Goal: Information Seeking & Learning: Check status

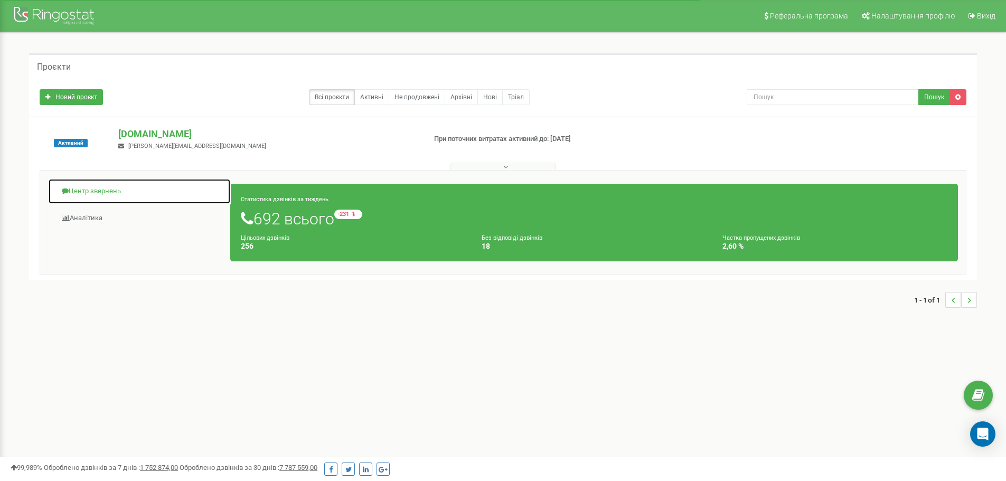
click at [64, 192] on span at bounding box center [65, 191] width 7 height 7
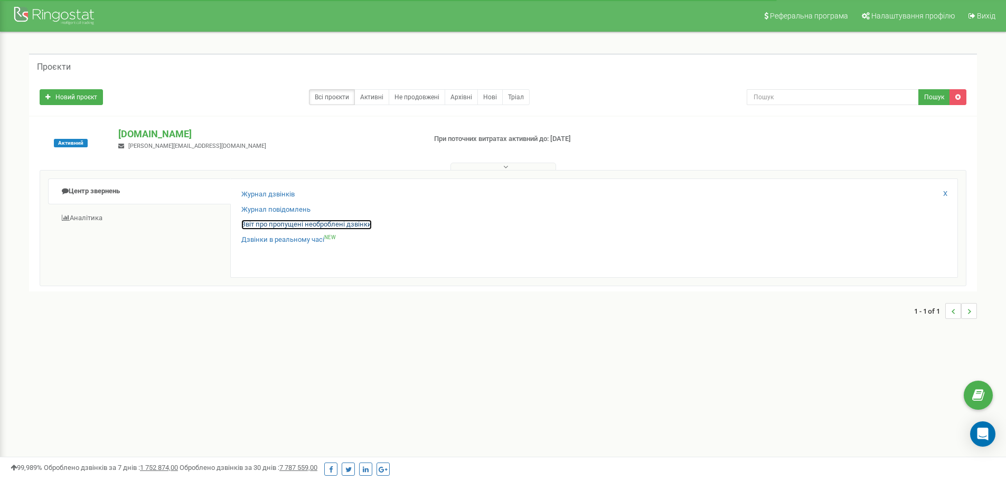
click at [297, 226] on link "Звіт про пропущені необроблені дзвінки" at bounding box center [306, 225] width 130 height 10
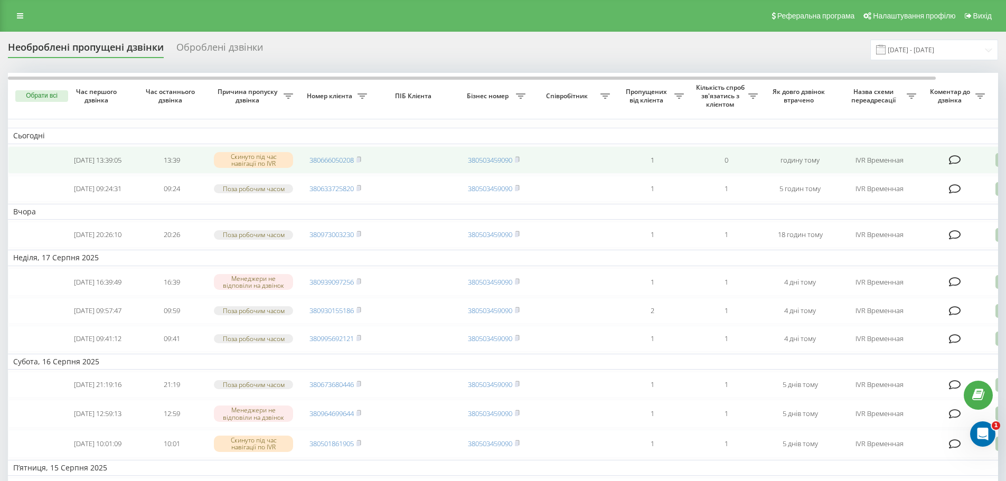
click at [363, 160] on td "380666050208" at bounding box center [335, 160] width 74 height 28
click at [359, 160] on rect at bounding box center [358, 160] width 3 height 5
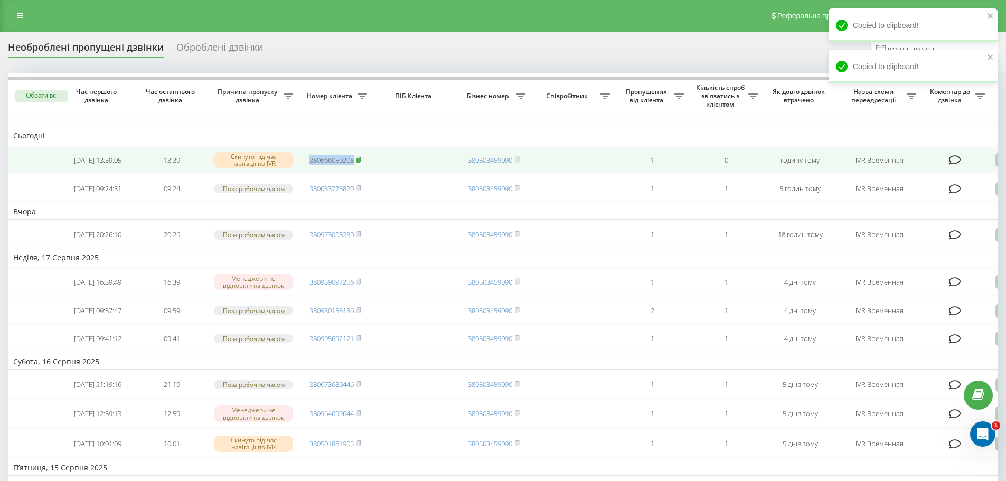
click at [359, 160] on rect at bounding box center [358, 160] width 3 height 5
